Goal: Information Seeking & Learning: Learn about a topic

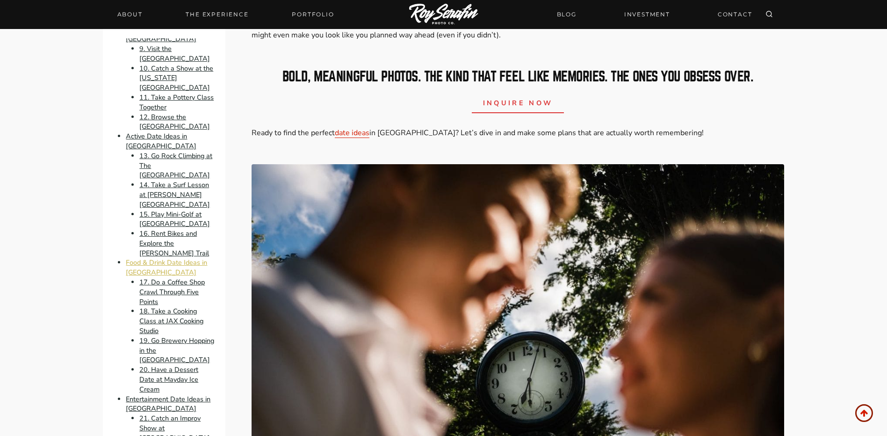
scroll to position [421, 0]
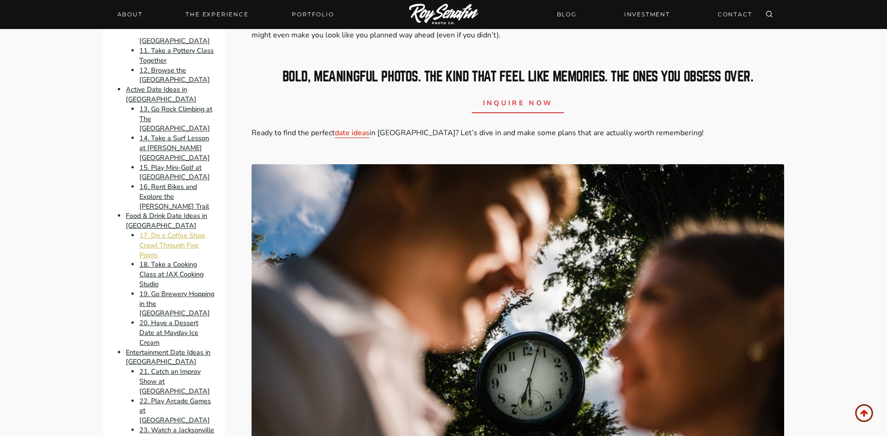
click at [158, 259] on link "17. Do a Coffee Shop Crawl Through Five Points" at bounding box center [171, 244] width 65 height 29
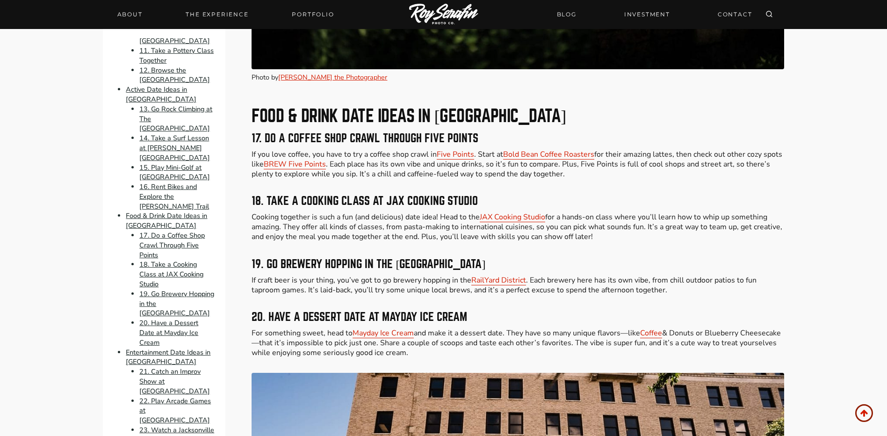
scroll to position [3486, 0]
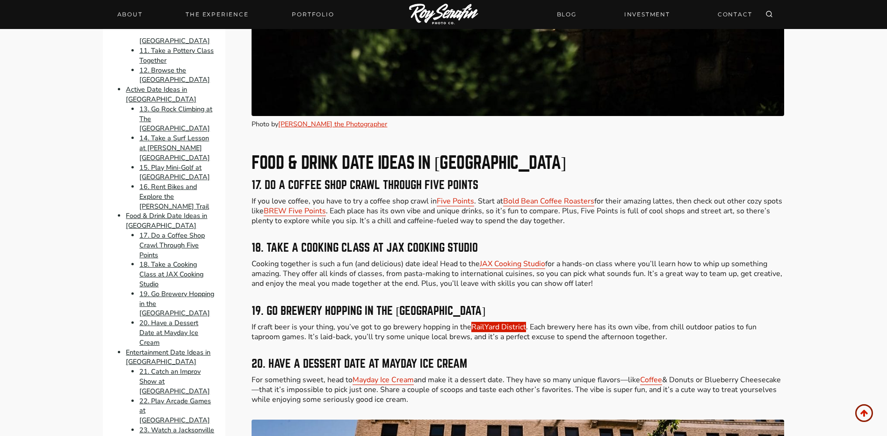
click at [481, 322] on link "RailYard District" at bounding box center [498, 327] width 55 height 10
click at [490, 322] on link "RailYard District" at bounding box center [498, 327] width 55 height 10
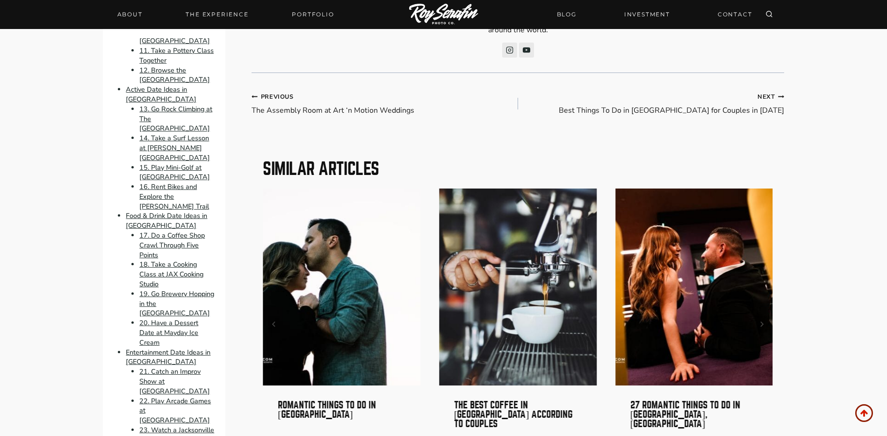
scroll to position [6571, 0]
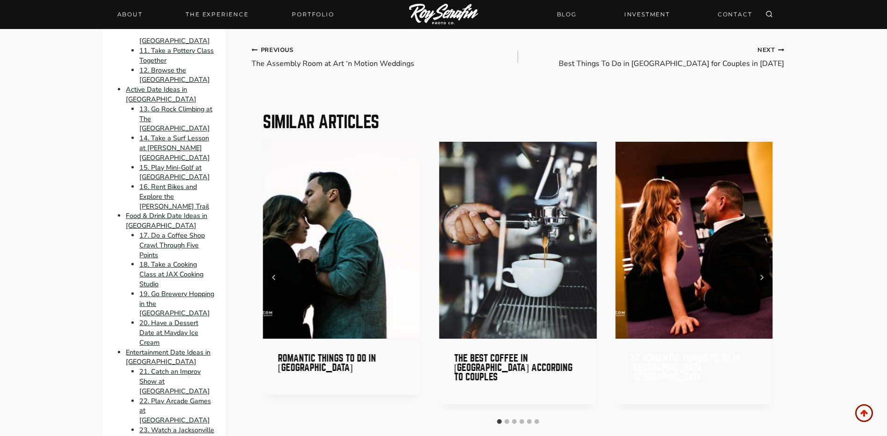
click at [665, 353] on link "27 Romantic Things to Do in [GEOGRAPHIC_DATA], [GEOGRAPHIC_DATA]" at bounding box center [685, 367] width 110 height 29
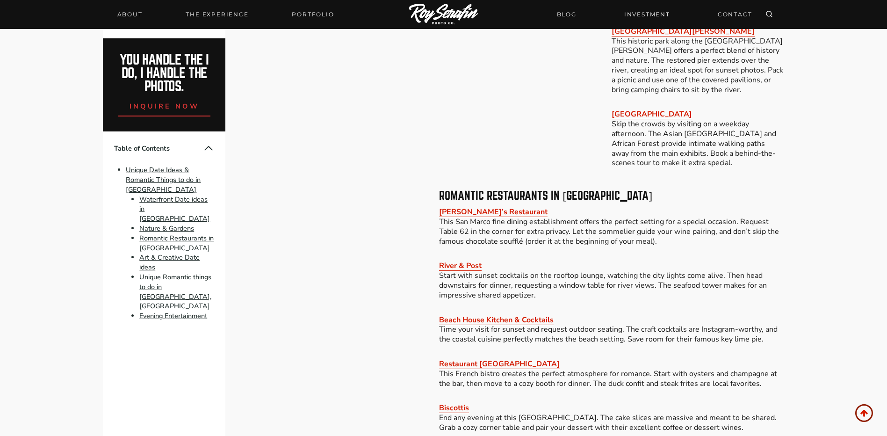
scroll to position [1262, 0]
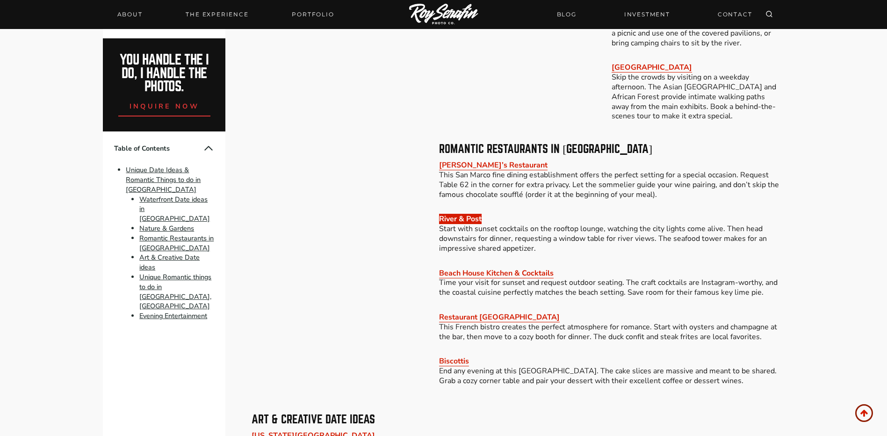
click at [452, 214] on link "River & Post" at bounding box center [460, 219] width 43 height 10
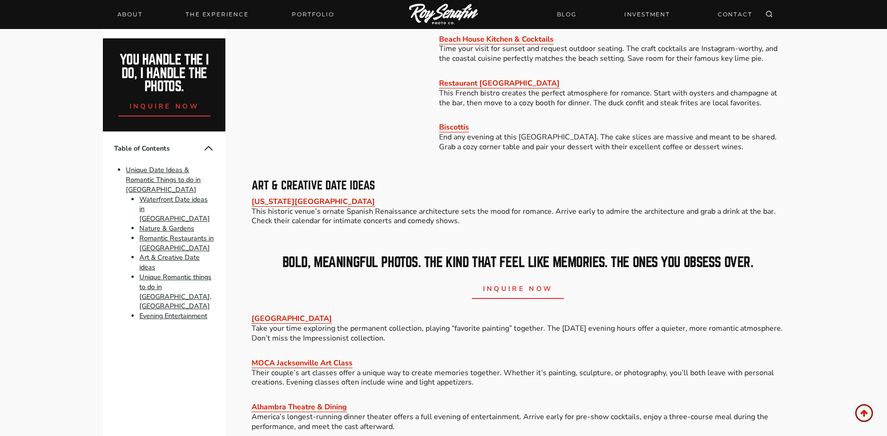
scroll to position [1543, 0]
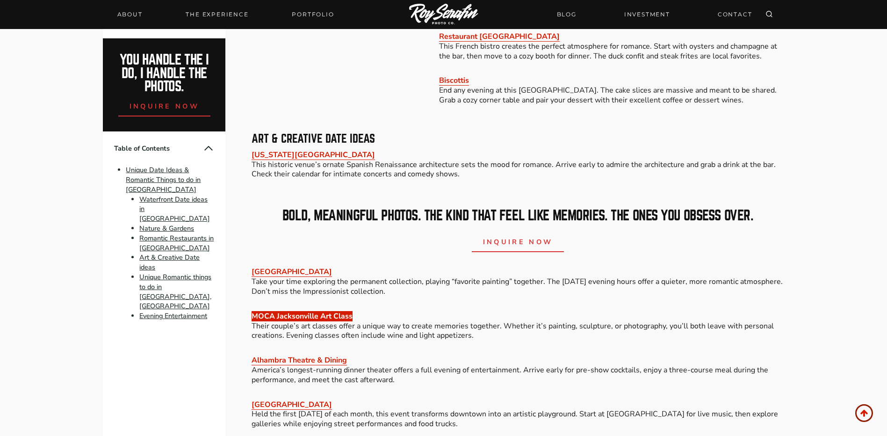
click at [294, 311] on link "MOCA Jacksonville Art Class" at bounding box center [301, 316] width 101 height 10
click at [264, 311] on link "MOCA Jacksonville Art Class" at bounding box center [301, 316] width 101 height 10
click at [310, 311] on link "MOCA Jacksonville Art Class" at bounding box center [301, 316] width 101 height 10
click at [436, 312] on p "MOCA Jacksonville Art Class Their couple’s art classes offer a unique way to cr…" at bounding box center [517, 325] width 532 height 29
click at [265, 311] on link "MOCA Jacksonville Art Class" at bounding box center [301, 316] width 101 height 10
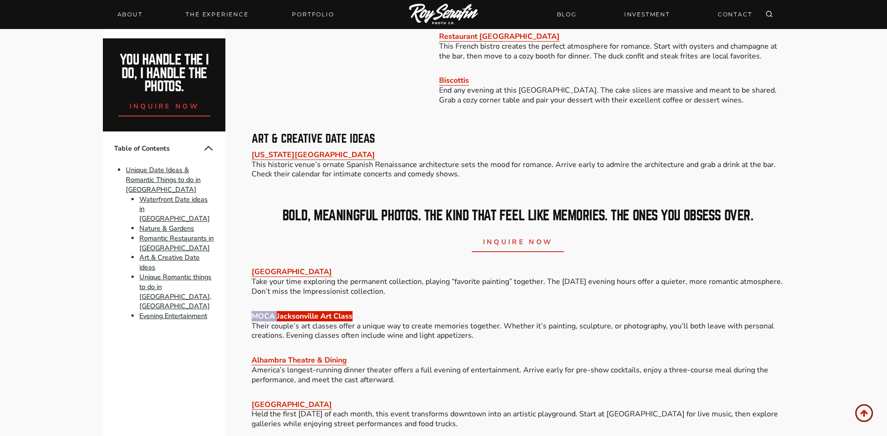
click at [265, 311] on link "MOCA Jacksonville Art Class" at bounding box center [301, 316] width 101 height 10
click at [413, 311] on p "MOCA Jacksonville Art Class Their couple’s art classes offer a unique way to cr…" at bounding box center [517, 325] width 532 height 29
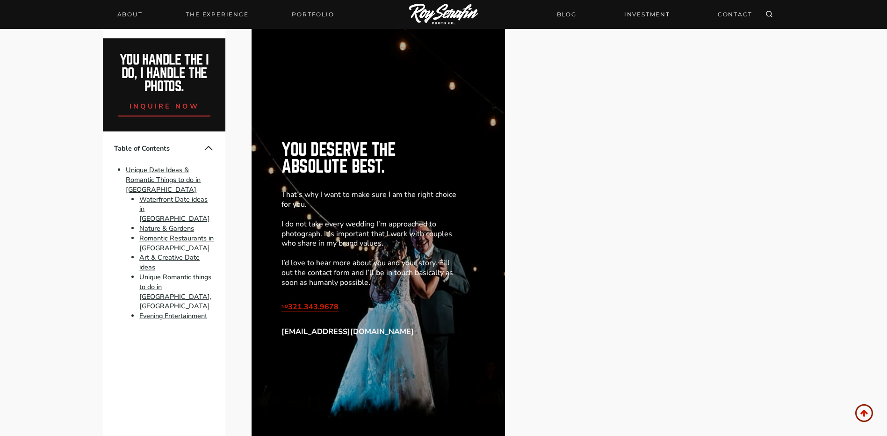
scroll to position [2664, 0]
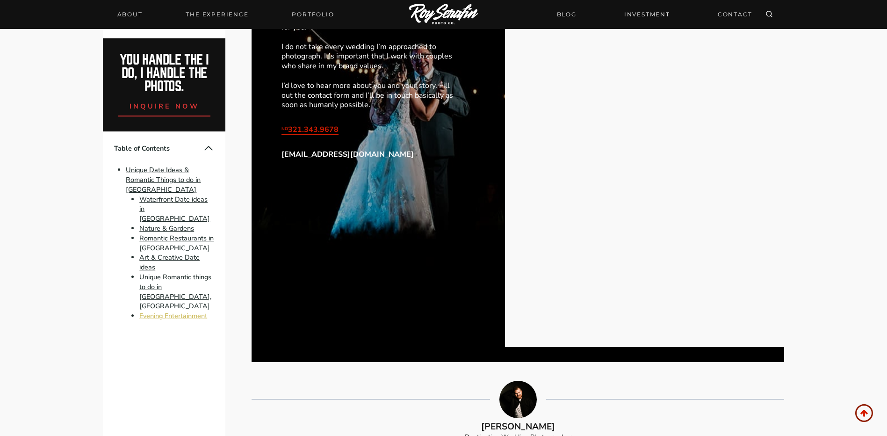
click at [156, 311] on link "Evening Entertainment" at bounding box center [173, 315] width 68 height 9
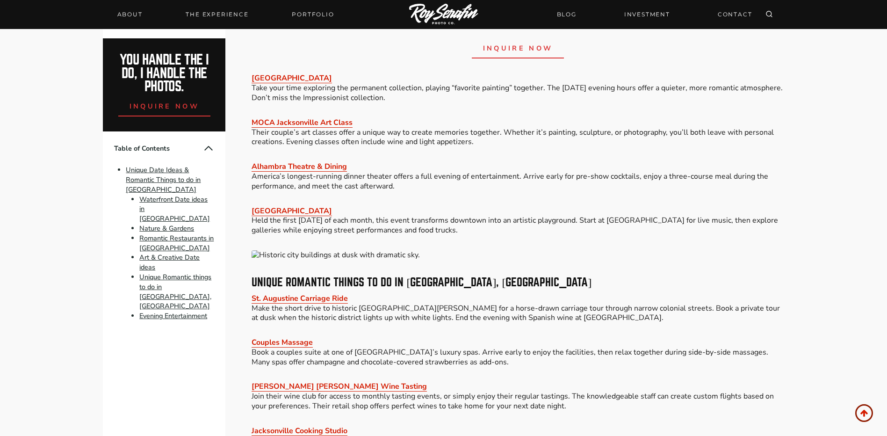
scroll to position [1689, 0]
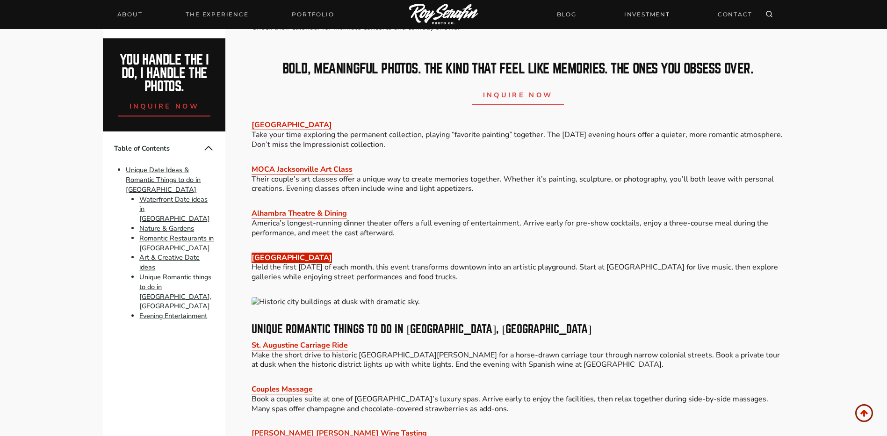
click at [277, 252] on link "Downtown Art Walk" at bounding box center [291, 257] width 80 height 10
drag, startPoint x: 277, startPoint y: 239, endPoint x: 310, endPoint y: 242, distance: 33.3
click at [310, 252] on link "Downtown Art Walk" at bounding box center [291, 257] width 80 height 10
